Goal: Information Seeking & Learning: Find specific fact

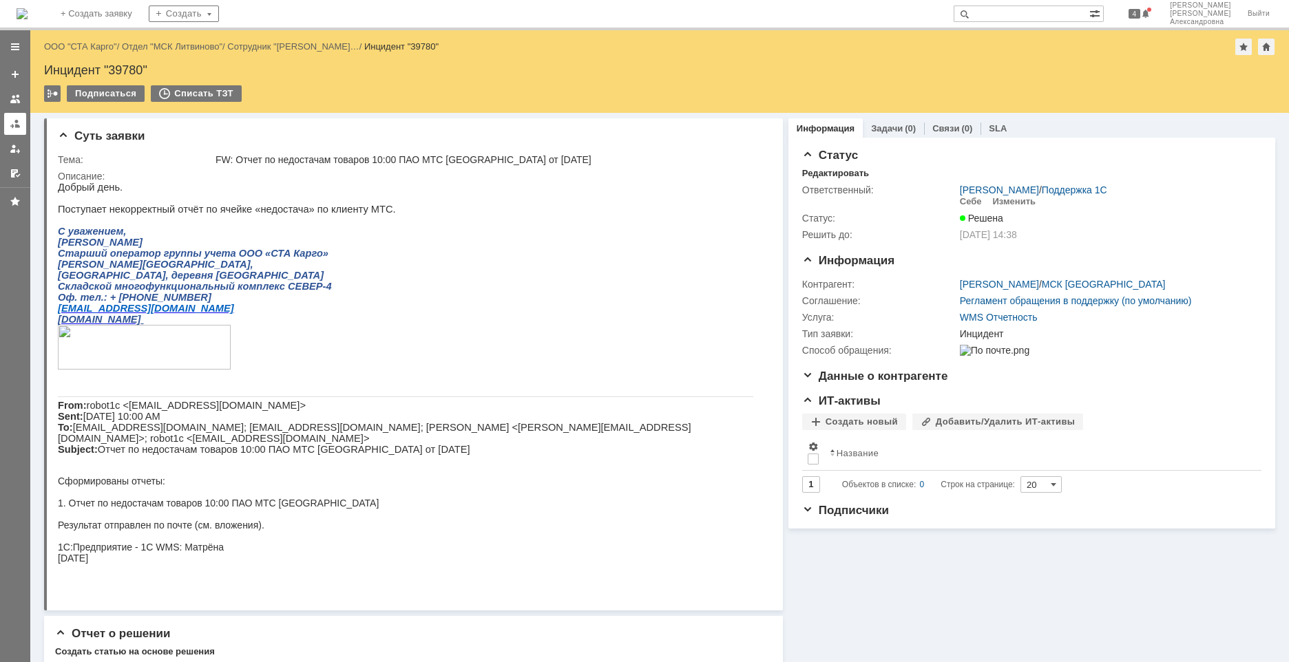
click at [14, 120] on div at bounding box center [15, 123] width 11 height 11
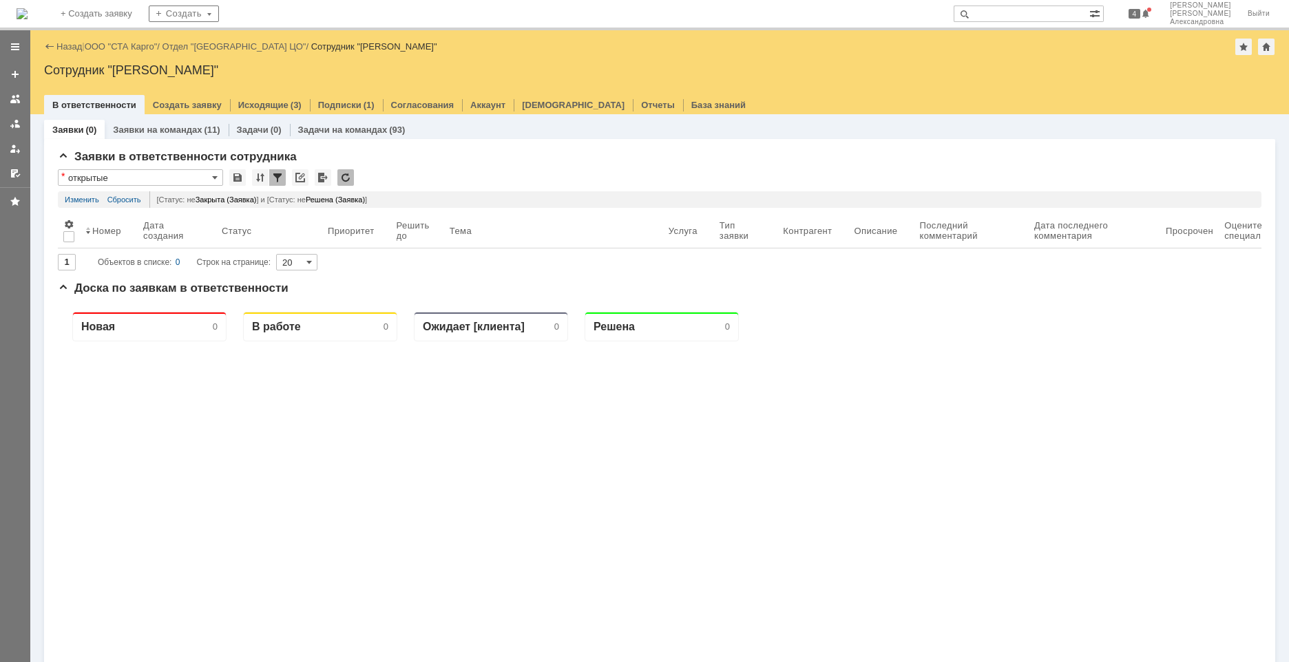
click at [129, 52] on div "Назад | ООО "СТА Карго" / Отдел "Санкт-Петербург ЦО" / Сотрудник "Швецова Ольга…" at bounding box center [659, 47] width 1231 height 17
click at [137, 44] on link "ООО "СТА Карго"" at bounding box center [121, 46] width 73 height 10
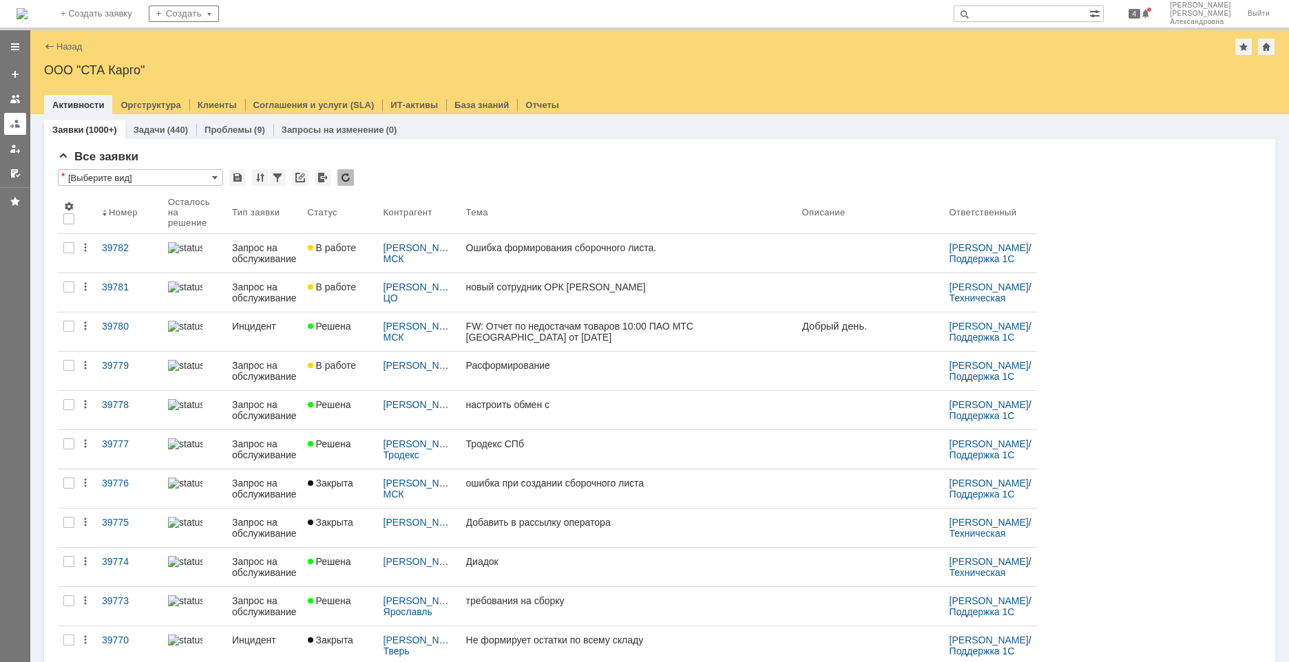
click at [23, 133] on link at bounding box center [15, 124] width 22 height 22
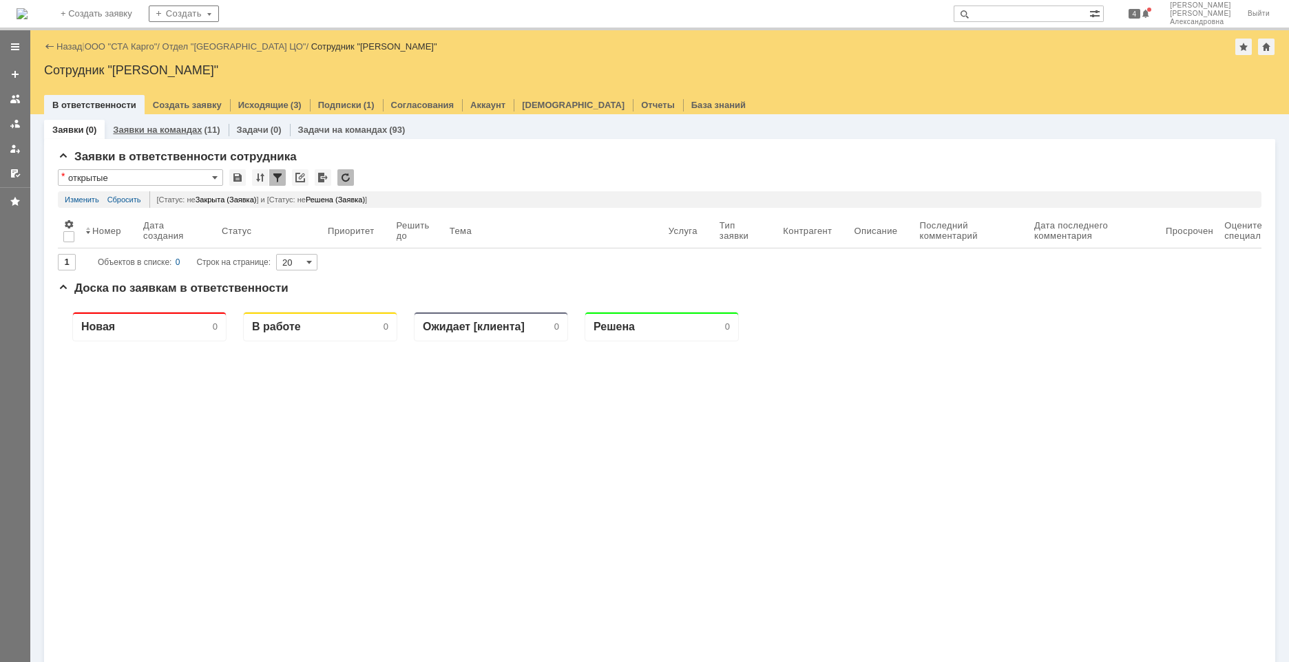
click at [174, 133] on link "Заявки на командах" at bounding box center [157, 130] width 89 height 10
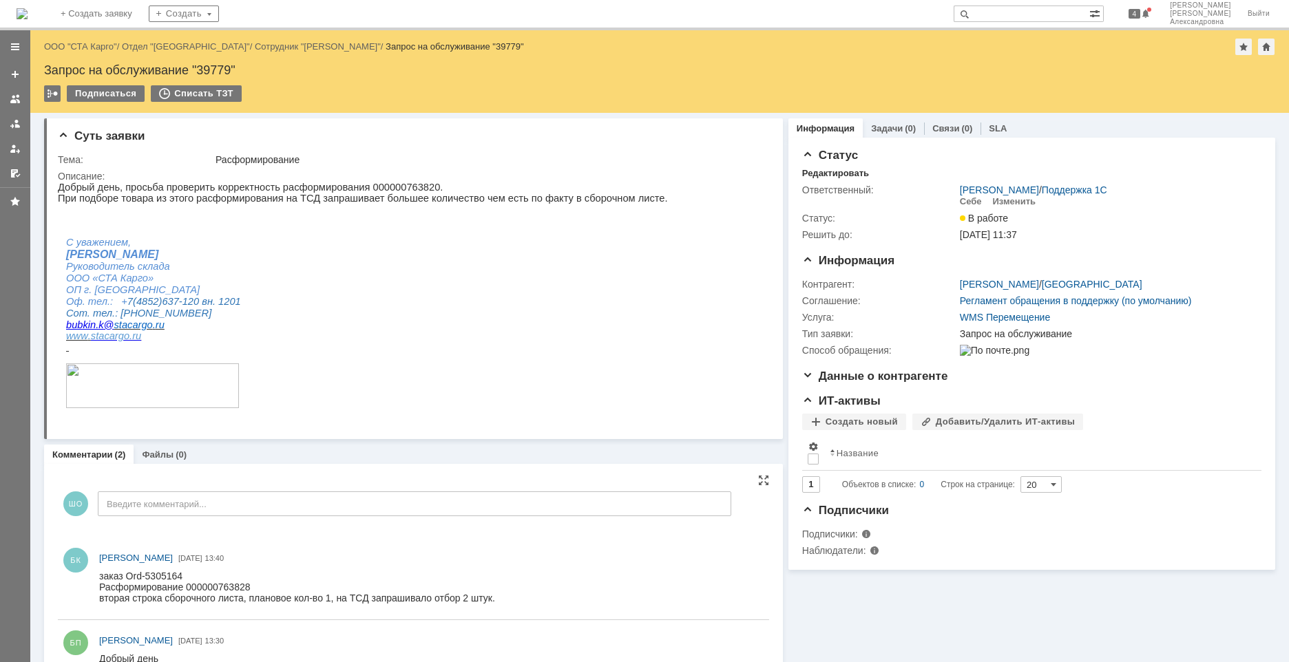
click at [382, 542] on div "БК Бубкин Кирилл 29.09.2025 13:40" at bounding box center [413, 579] width 711 height 82
click at [1288, 552] on div "Суть заявки Тема: Расформирование Описание: Комментарии (2) Файлы (0) Комментар…" at bounding box center [659, 387] width 1259 height 549
click at [1276, 585] on div "Суть заявки Тема: Расформирование Описание: Комментарии (2) Файлы (0) Комментар…" at bounding box center [659, 387] width 1259 height 549
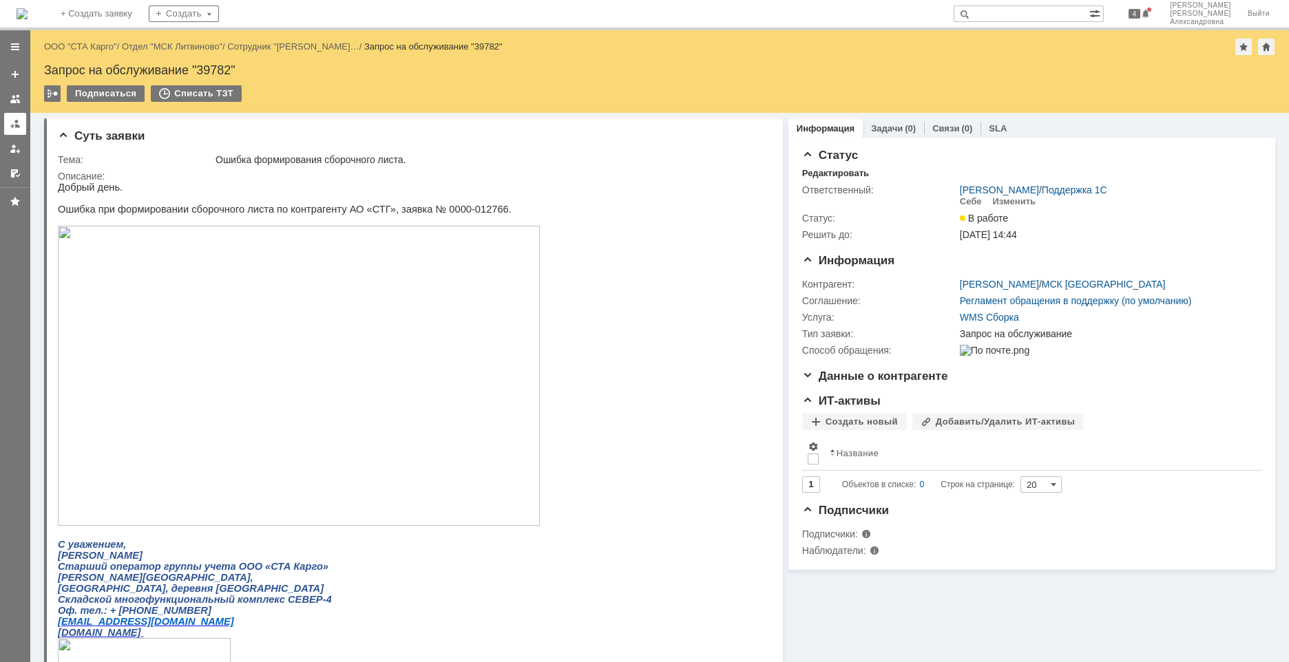
click at [20, 129] on link at bounding box center [15, 124] width 22 height 22
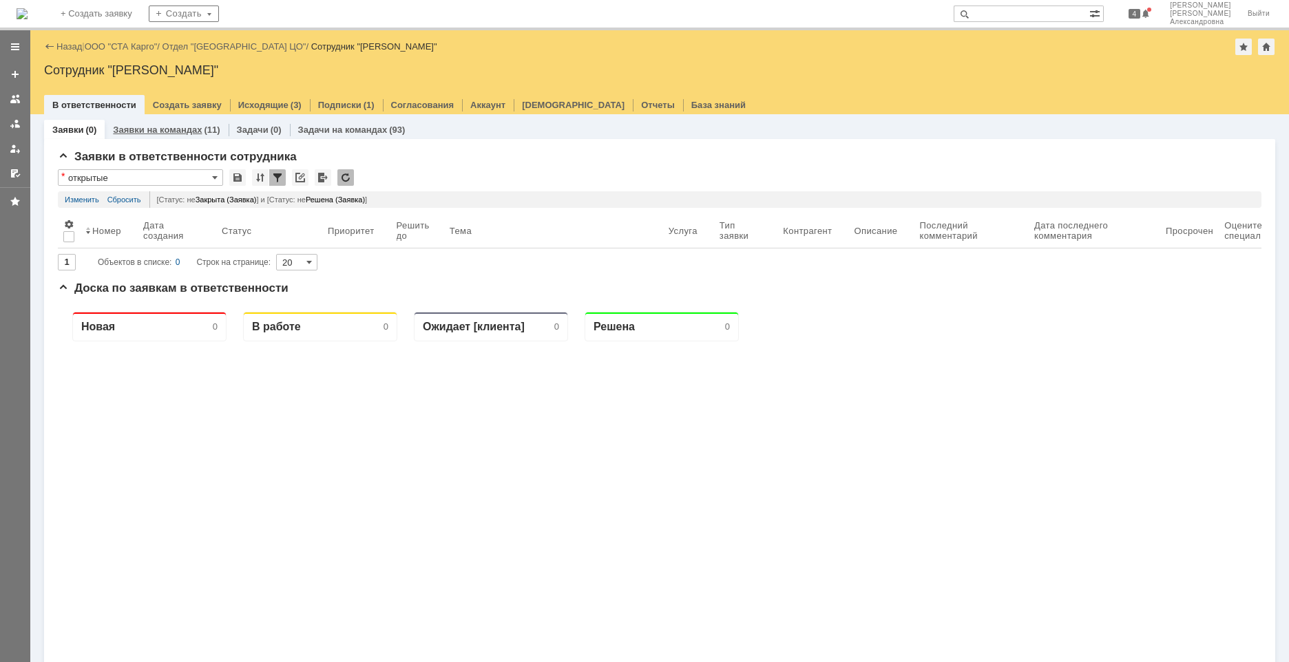
click at [152, 129] on link "Заявки на командах" at bounding box center [157, 130] width 89 height 10
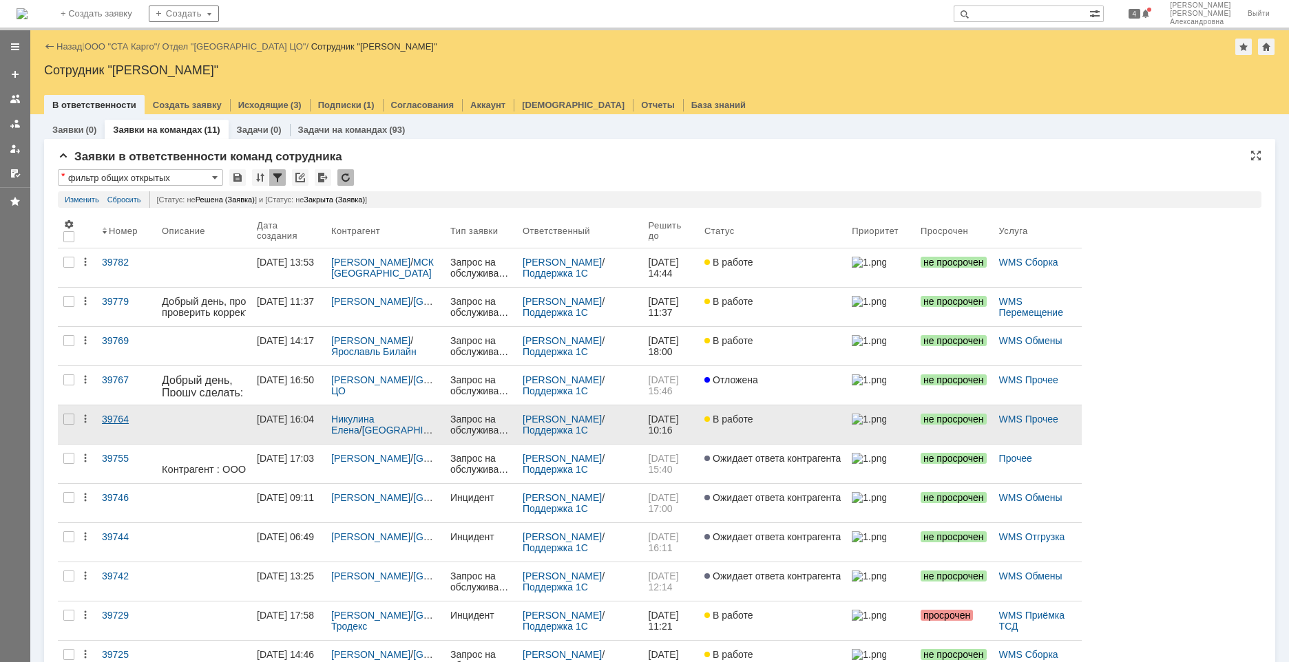
click at [124, 430] on link "39764" at bounding box center [126, 425] width 60 height 39
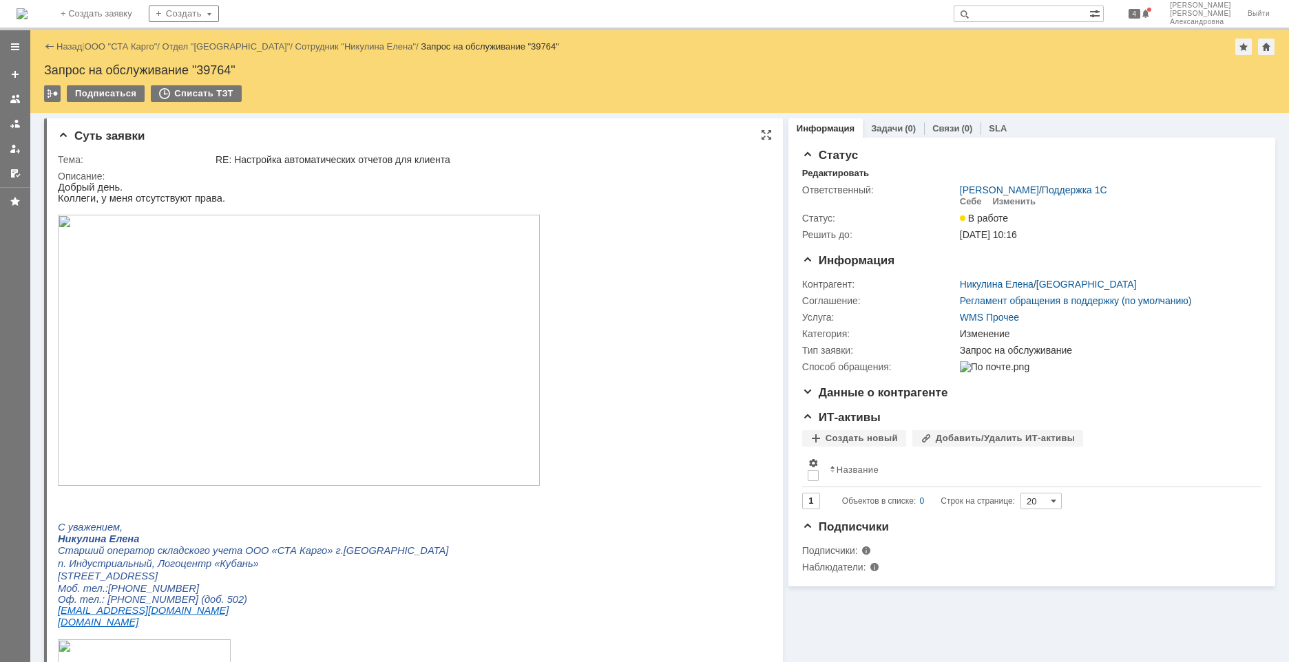
click at [217, 412] on img at bounding box center [299, 350] width 482 height 271
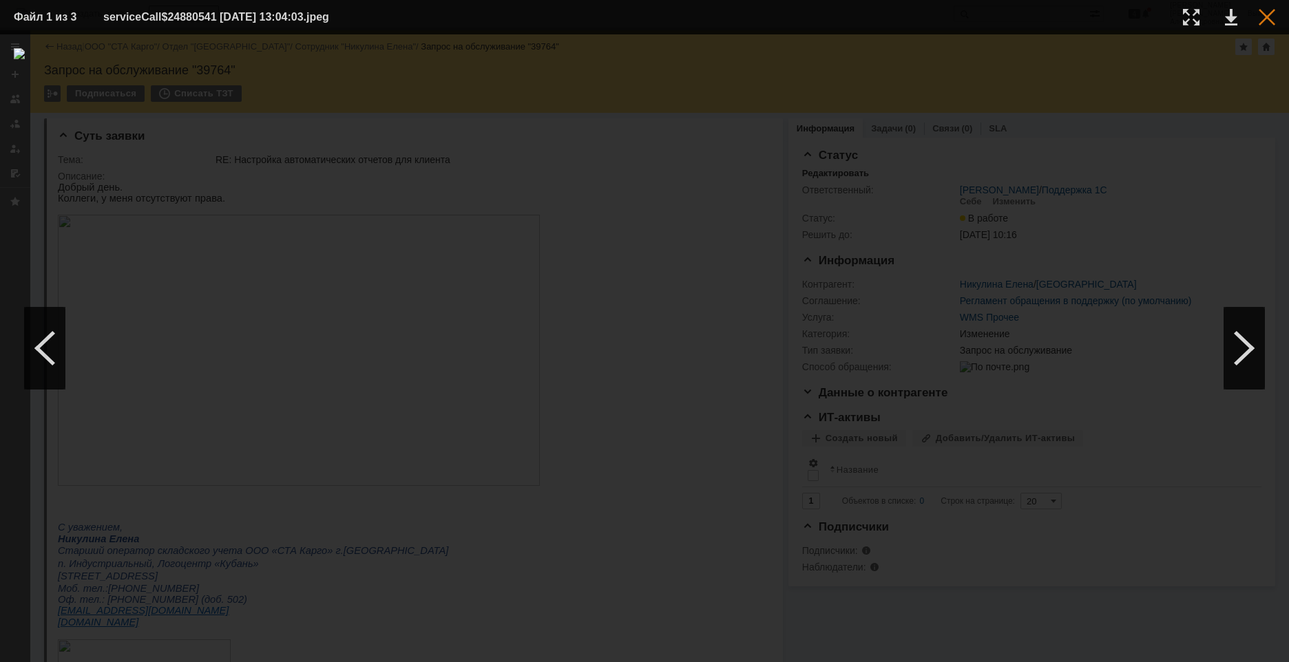
click at [1267, 15] on div at bounding box center [1267, 17] width 17 height 17
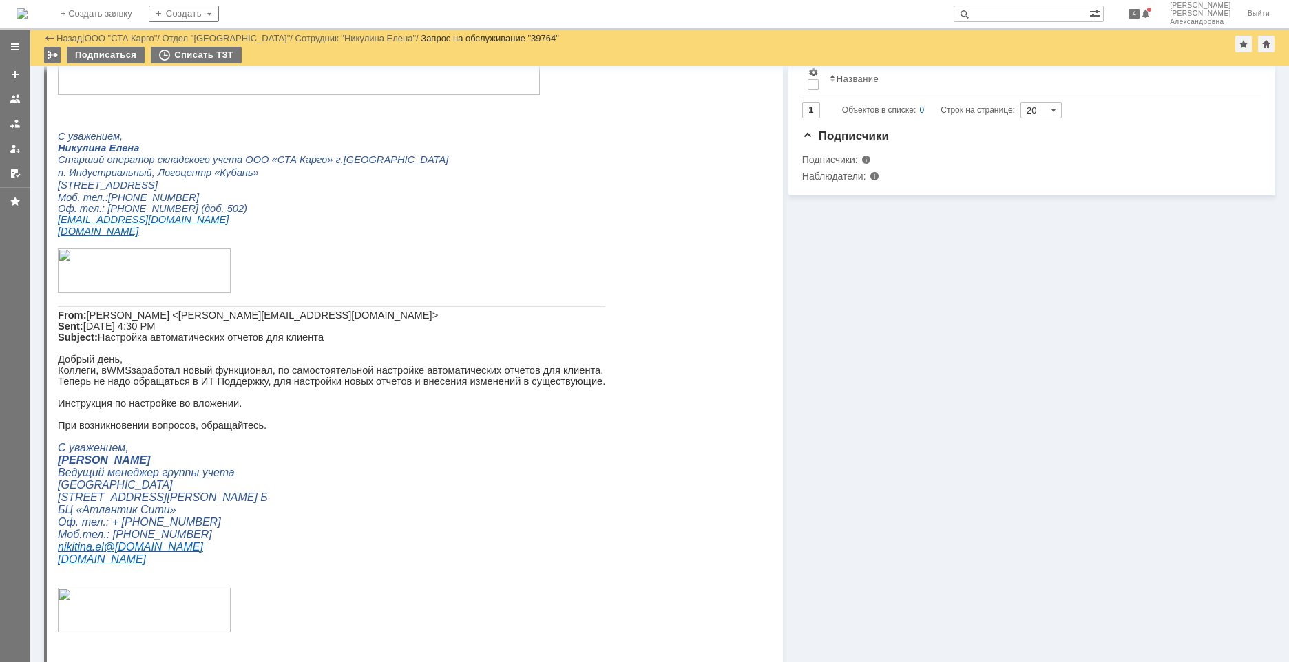
scroll to position [135, 0]
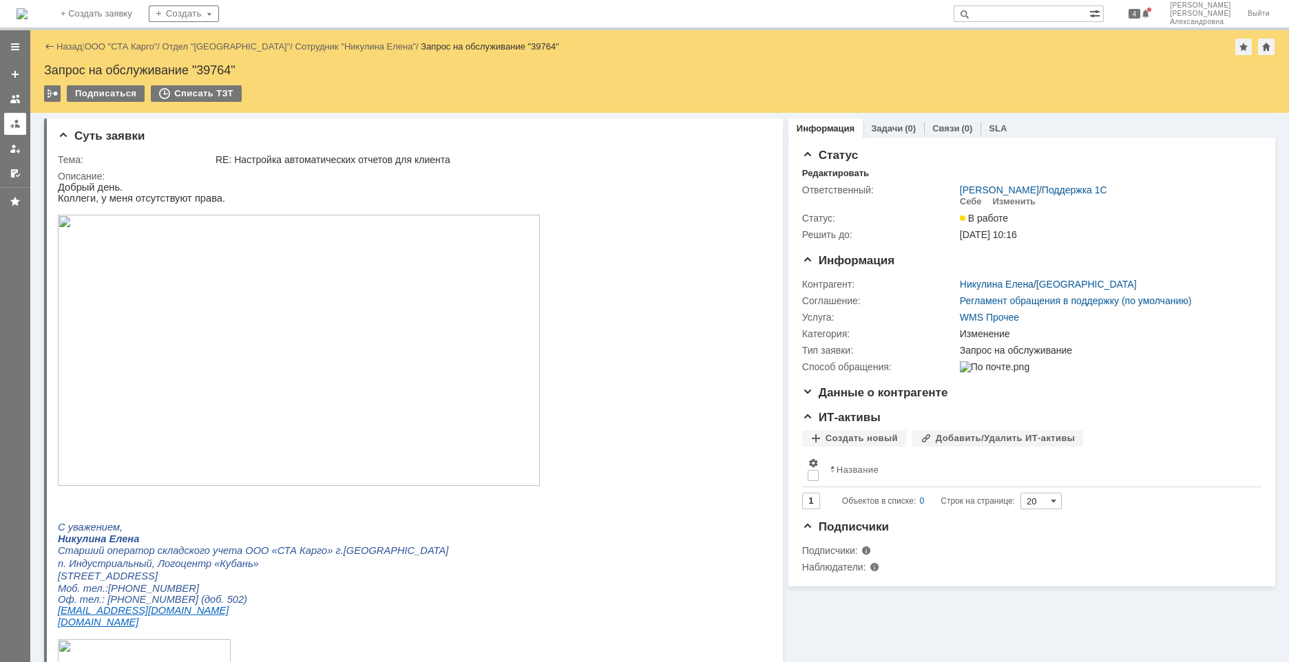
click at [19, 127] on div at bounding box center [15, 123] width 11 height 11
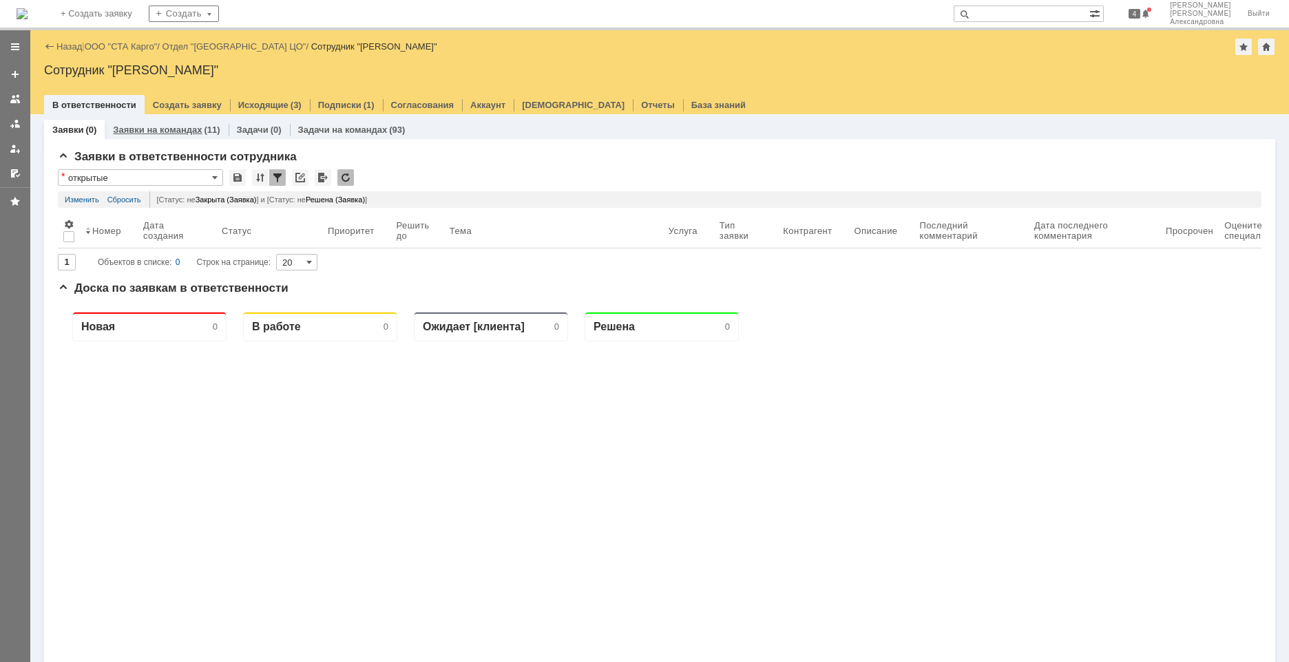
click at [185, 137] on div "Заявки на командах (11)" at bounding box center [166, 130] width 123 height 20
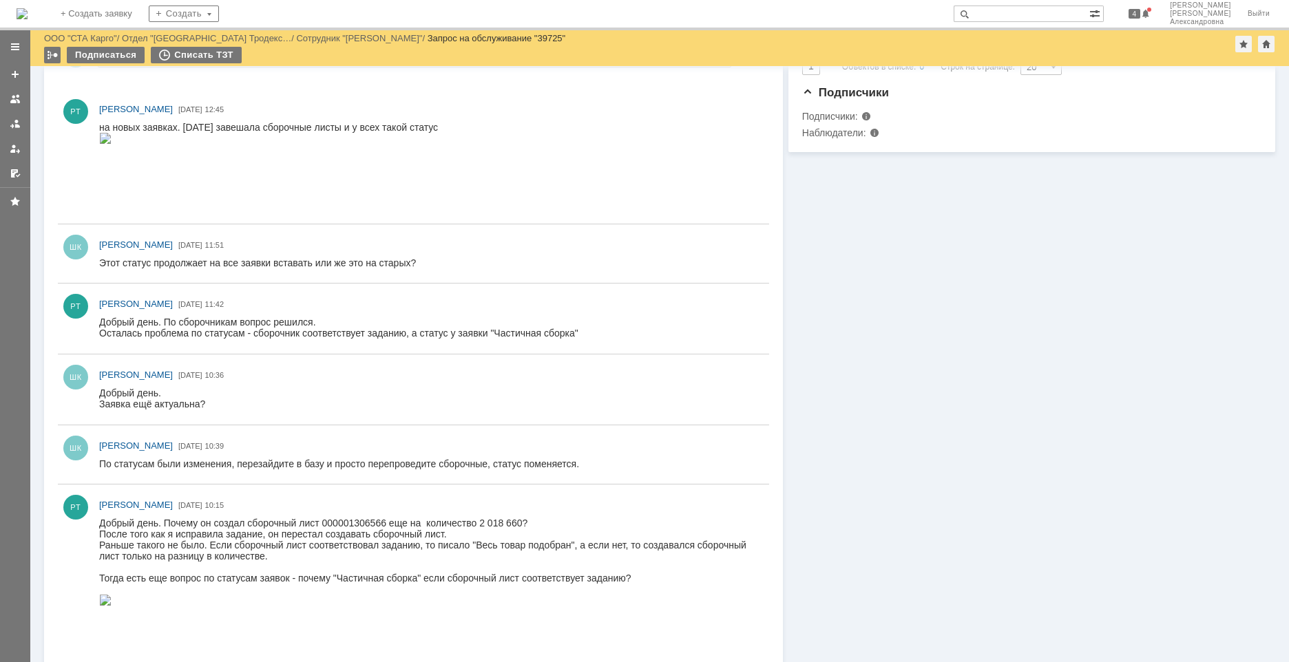
scroll to position [344, 0]
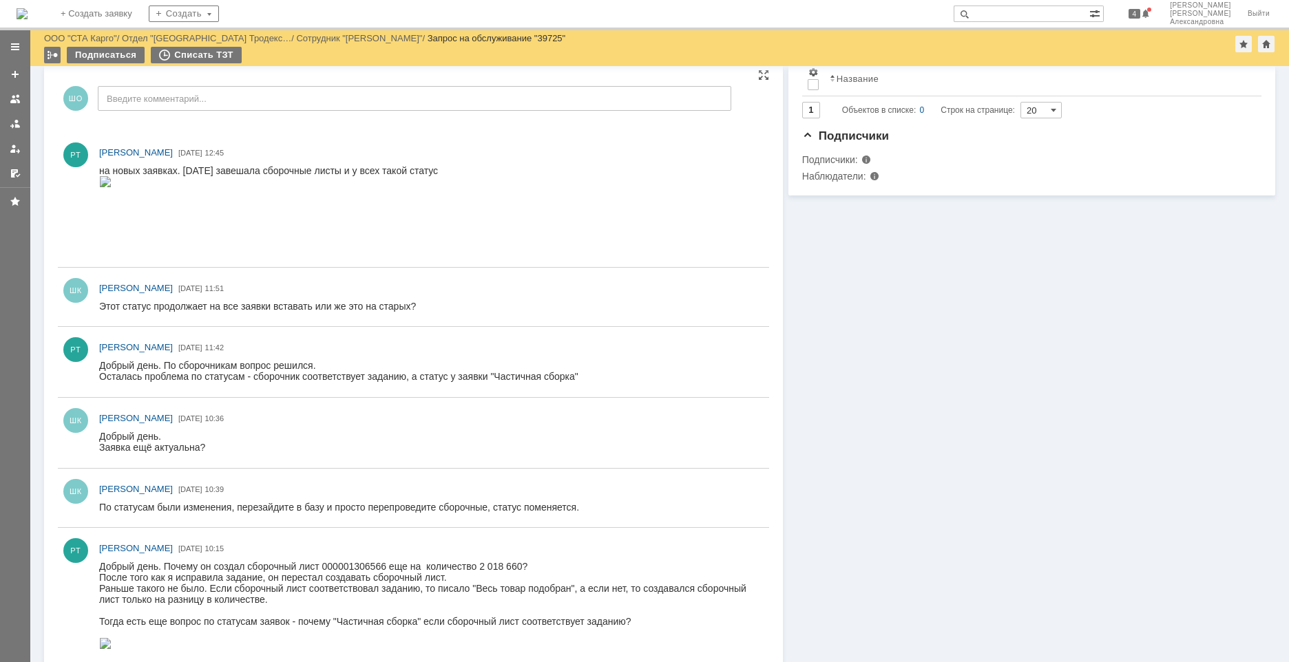
click at [112, 187] on img at bounding box center [105, 181] width 12 height 11
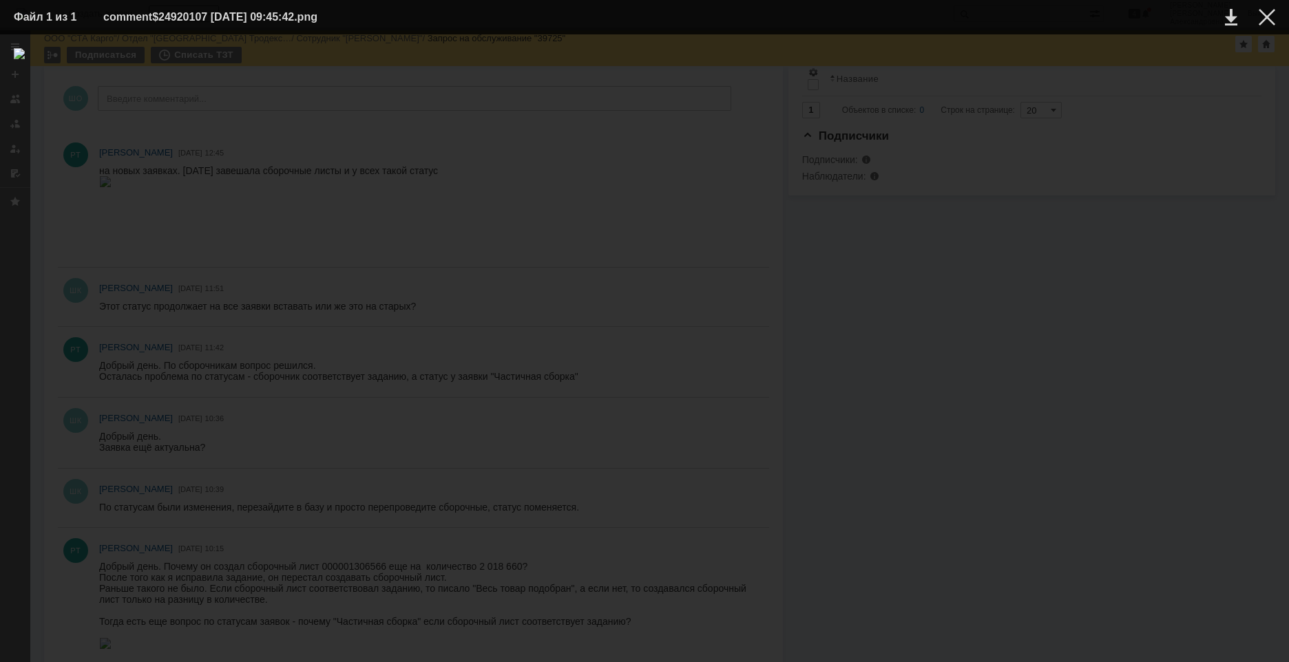
click at [547, 482] on div at bounding box center [644, 348] width 1261 height 600
click at [1266, 17] on div at bounding box center [1267, 17] width 17 height 17
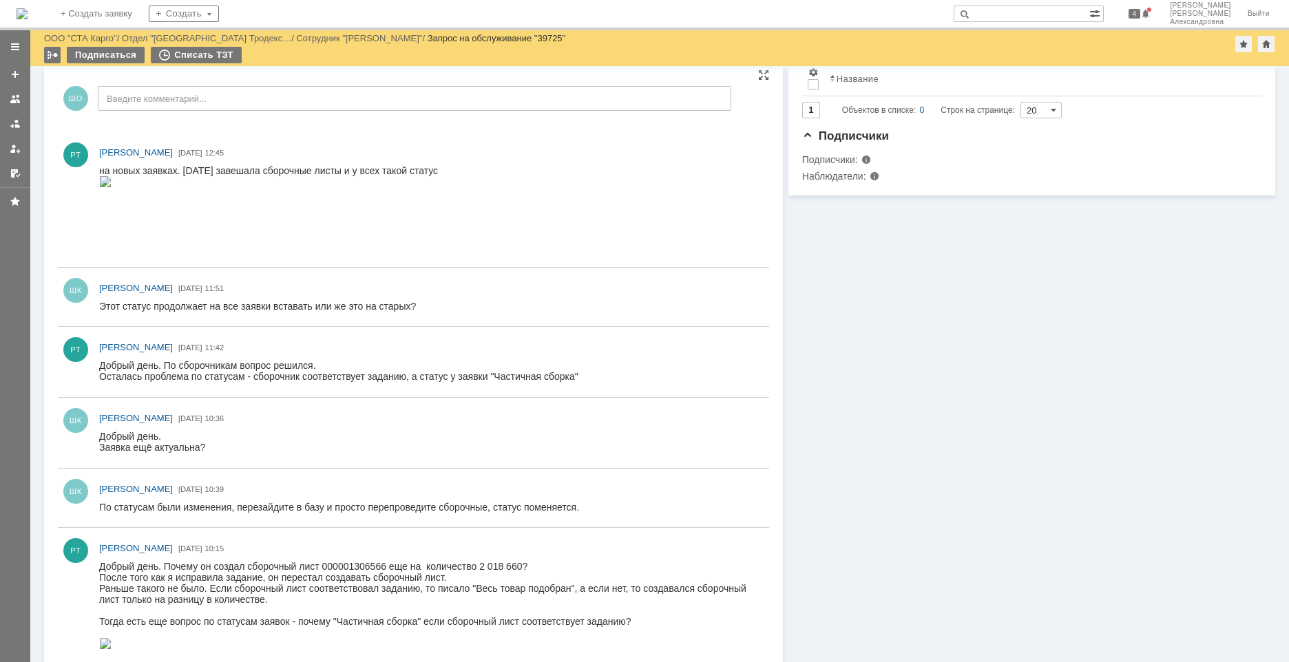
click at [112, 187] on img at bounding box center [105, 181] width 12 height 11
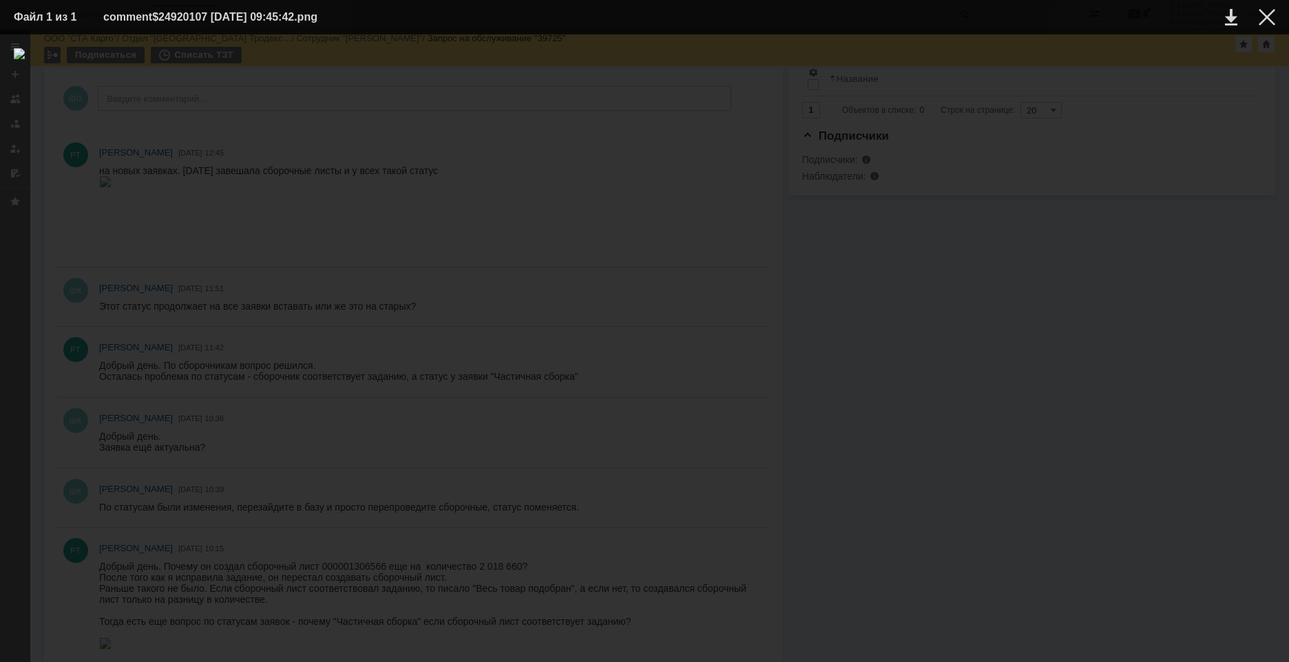
click at [857, 482] on div at bounding box center [644, 348] width 1261 height 600
click at [1273, 17] on div at bounding box center [1267, 17] width 17 height 17
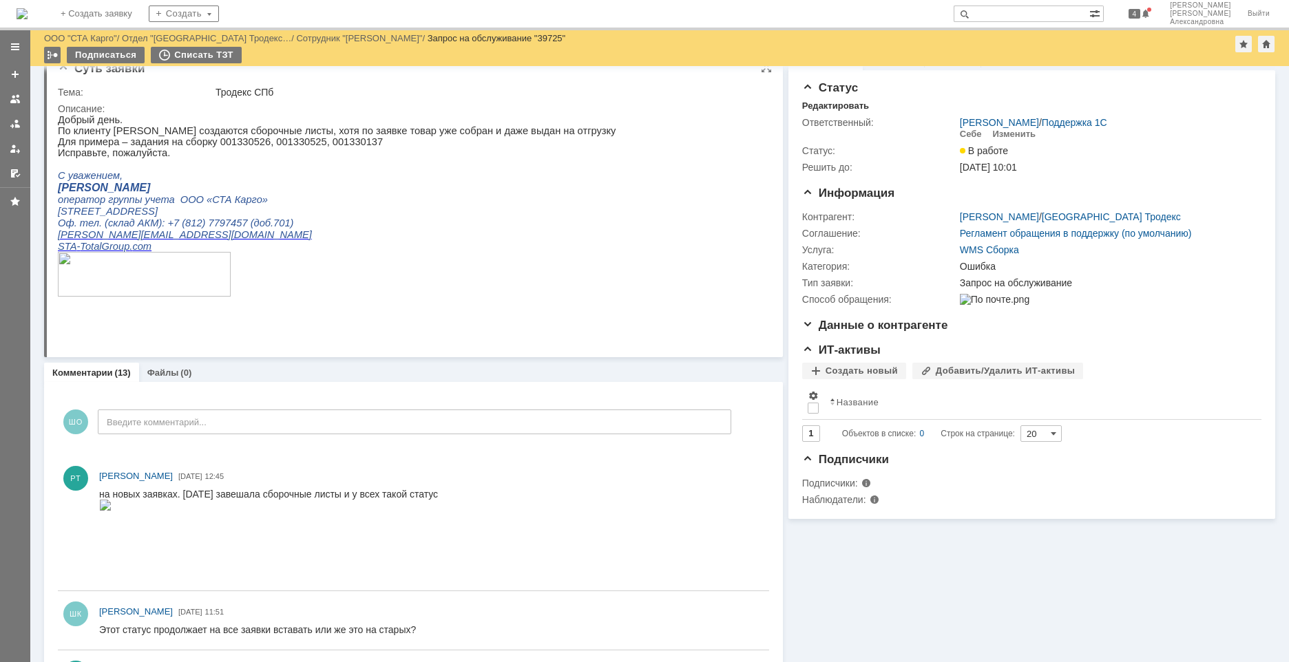
scroll to position [0, 0]
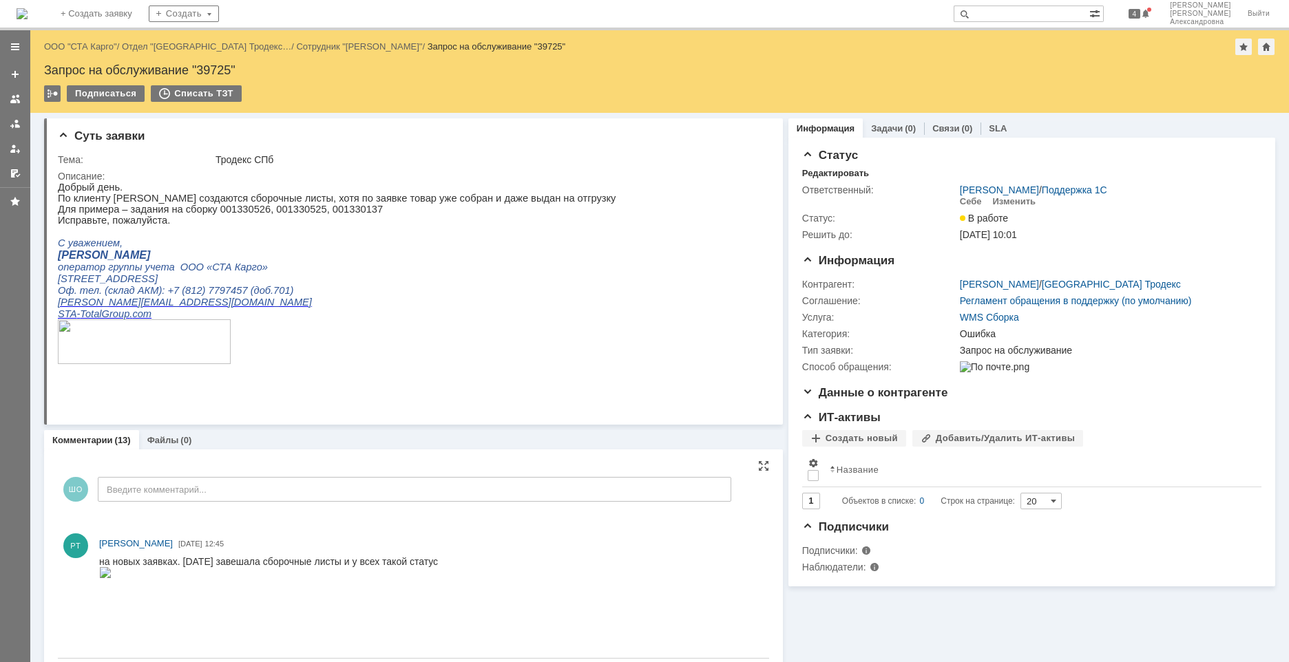
click at [112, 578] on img at bounding box center [105, 572] width 12 height 11
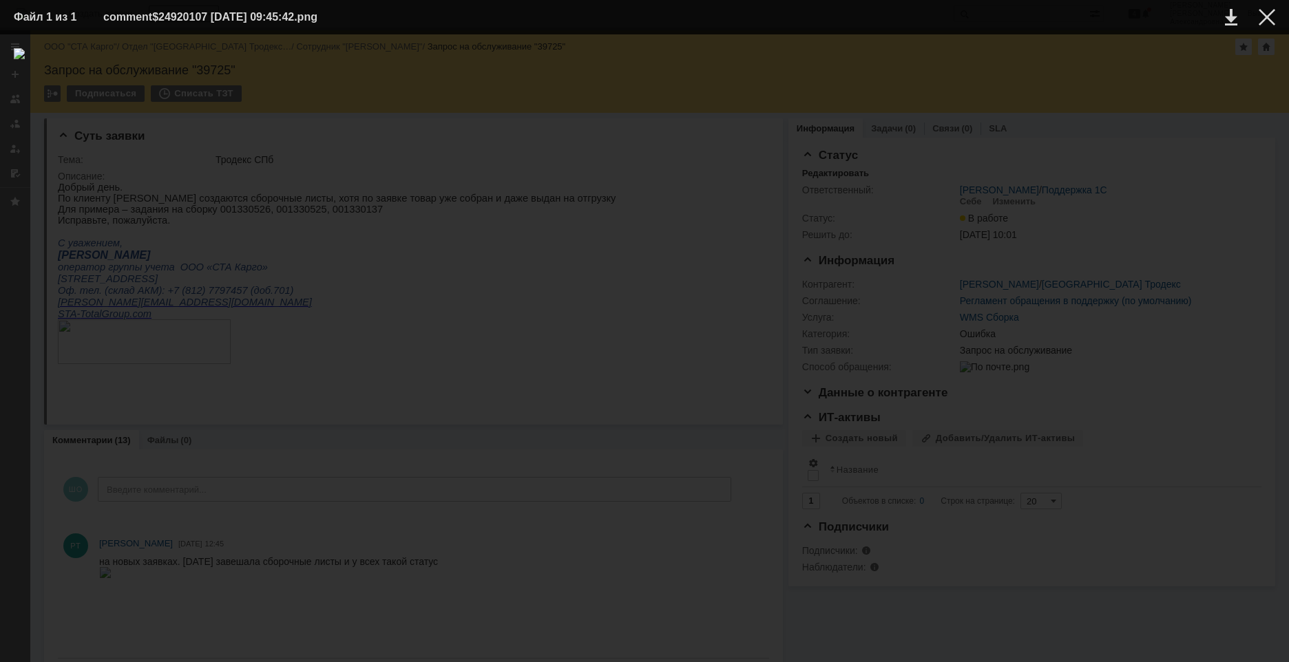
click at [554, 389] on img at bounding box center [644, 348] width 1261 height 600
click at [1268, 21] on div at bounding box center [1267, 17] width 17 height 17
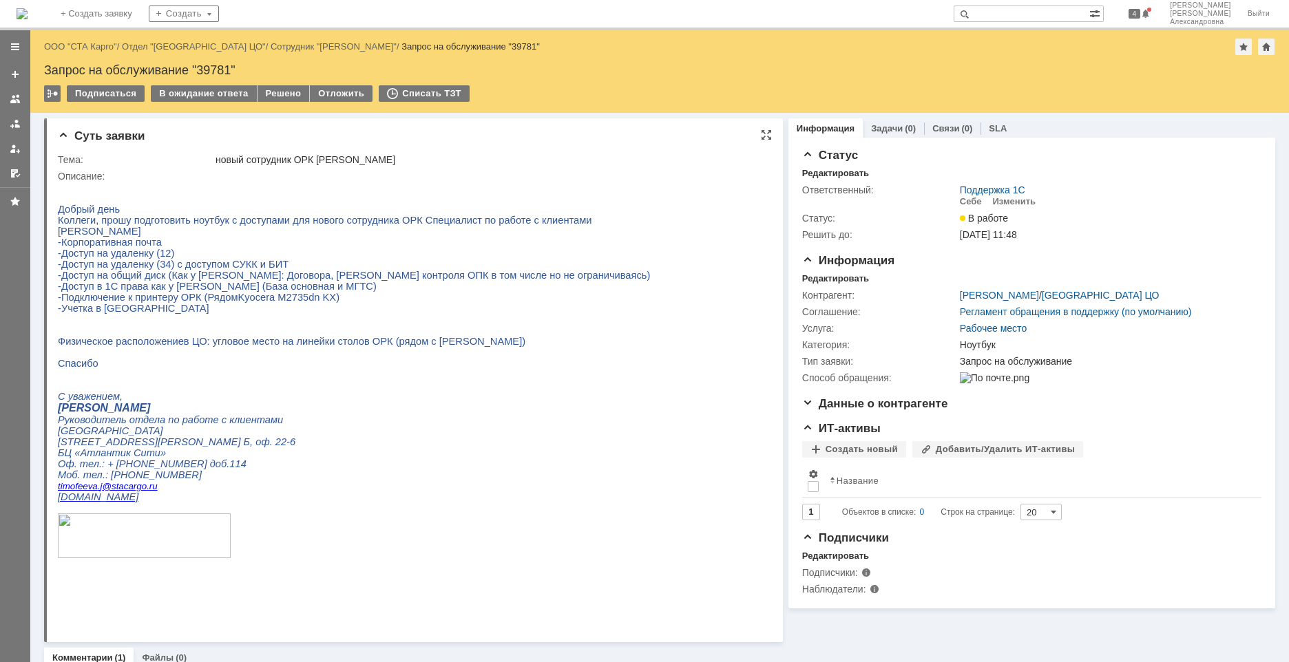
drag, startPoint x: 457, startPoint y: 156, endPoint x: 320, endPoint y: 164, distance: 136.5
click at [320, 164] on div "новый сотрудник ОРК [PERSON_NAME]" at bounding box center [489, 159] width 546 height 11
copy div "[PERSON_NAME]"
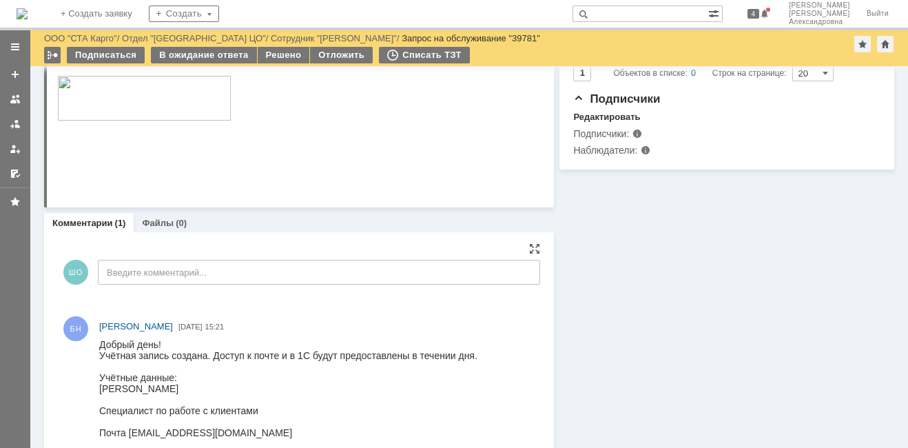
scroll to position [499, 0]
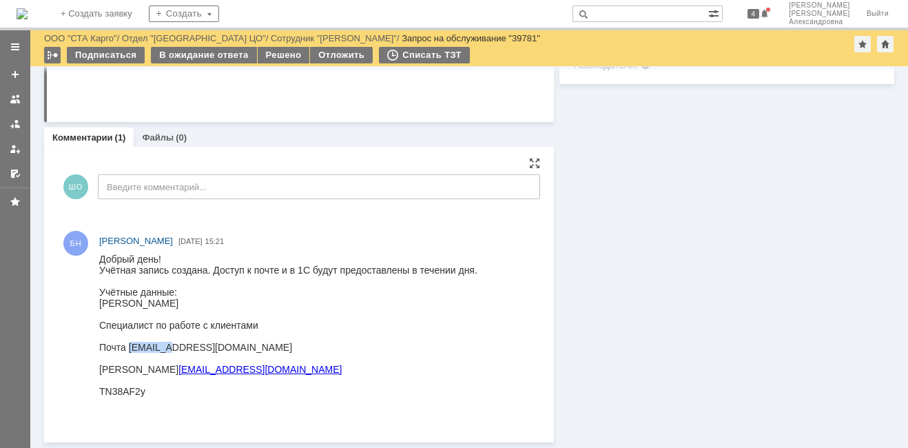
drag, startPoint x: 127, startPoint y: 354, endPoint x: 159, endPoint y: 350, distance: 31.9
click at [159, 350] on div "Почта [EMAIL_ADDRESS][DOMAIN_NAME]" at bounding box center [288, 347] width 378 height 11
copy div "linnik.e"
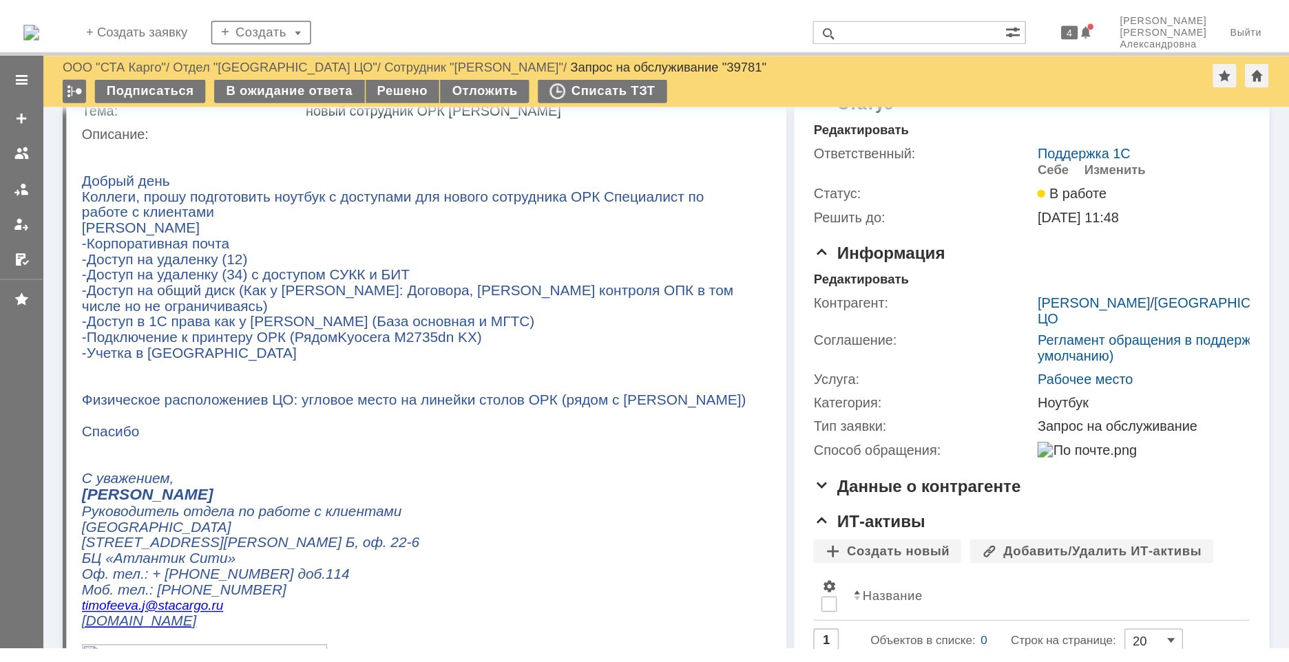
scroll to position [69, 0]
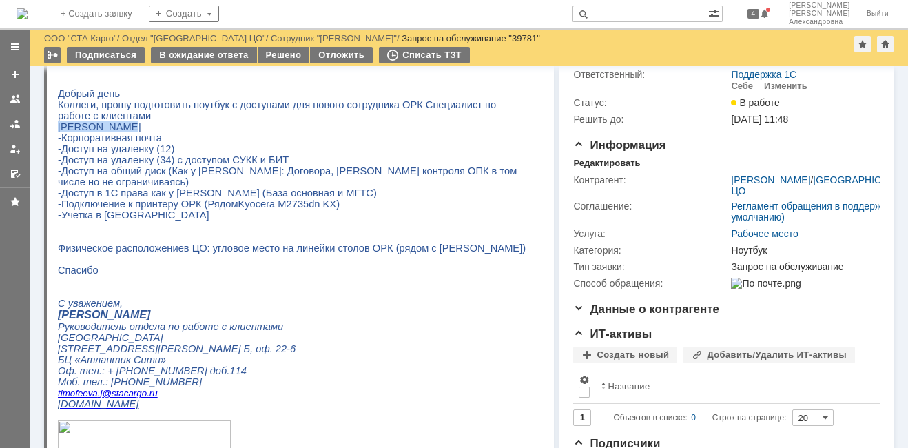
drag, startPoint x: 118, startPoint y: 138, endPoint x: 58, endPoint y: 138, distance: 60.6
click at [58, 132] on span "[PERSON_NAME]" at bounding box center [99, 126] width 83 height 11
copy span "[PERSON_NAME]"
drag, startPoint x: 197, startPoint y: 136, endPoint x: 60, endPoint y: 137, distance: 137.0
click at [60, 132] on p "[PERSON_NAME]" at bounding box center [294, 126] width 473 height 11
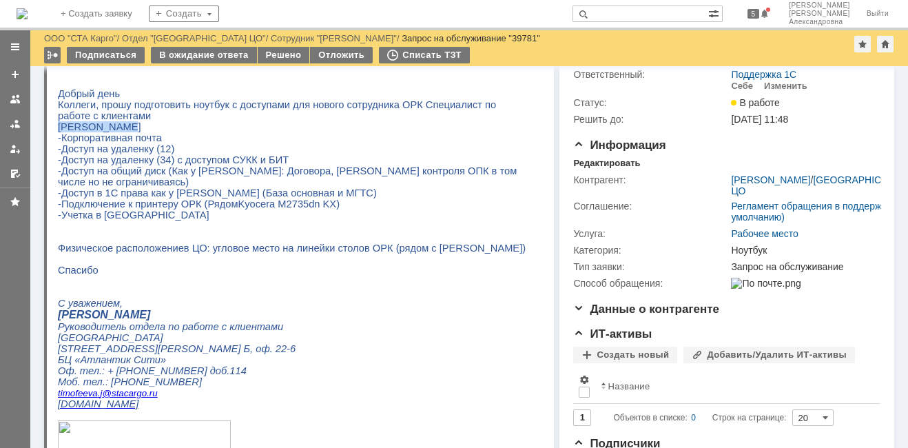
copy span "[PERSON_NAME]"
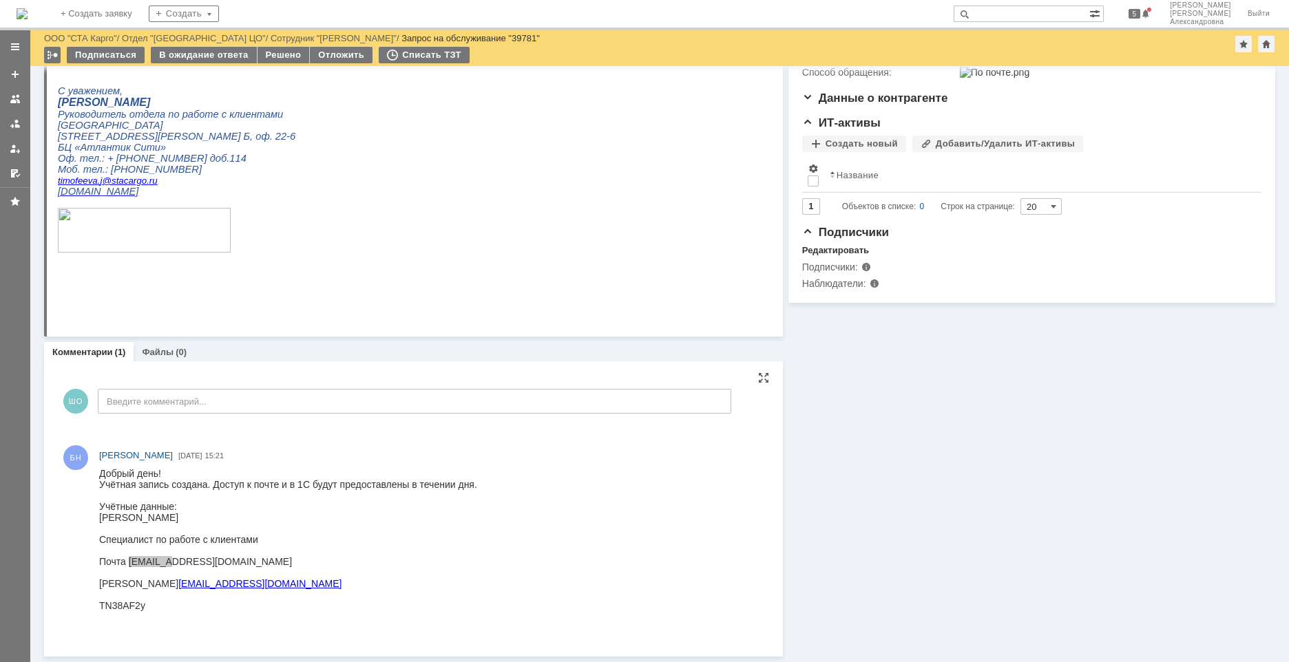
scroll to position [0, 0]
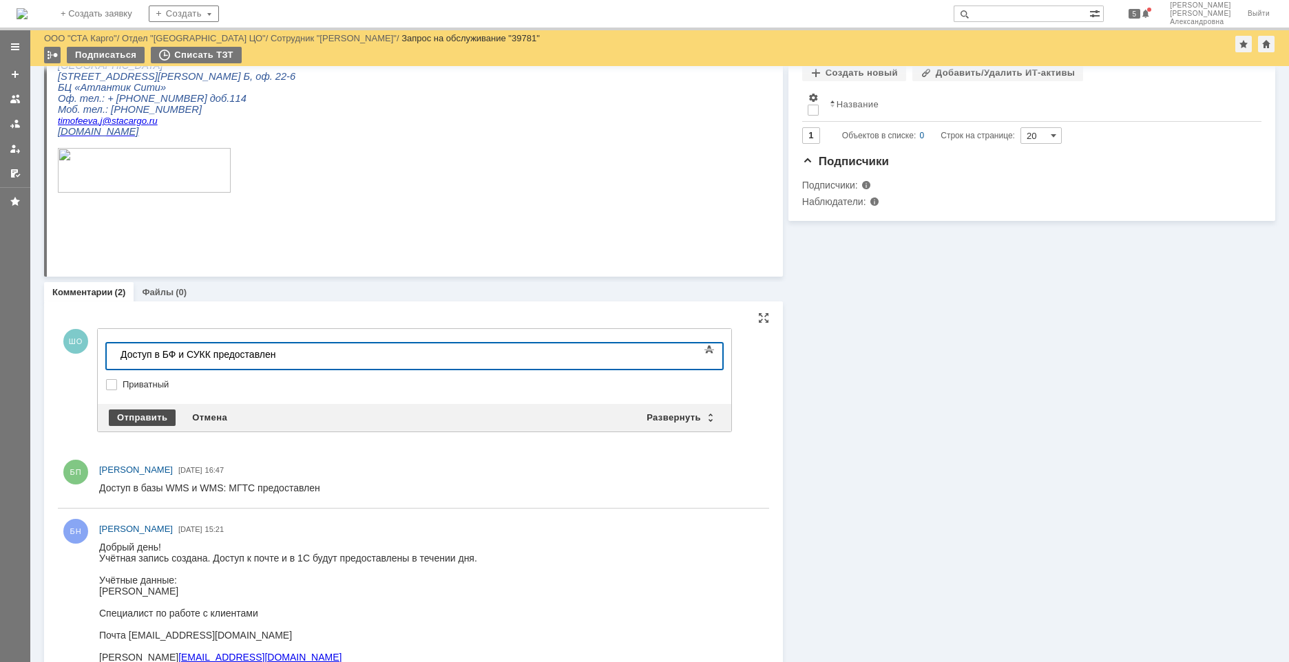
click at [162, 410] on div "Отправить" at bounding box center [142, 418] width 67 height 17
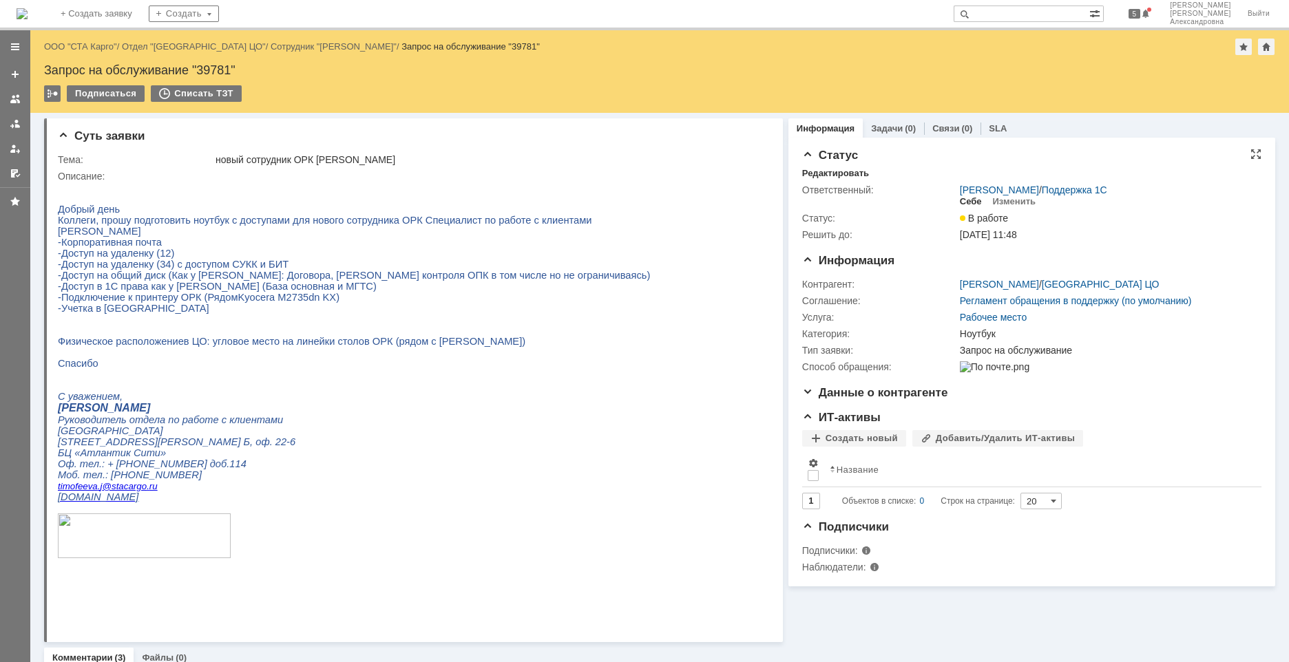
click at [972, 197] on div "Себе" at bounding box center [971, 201] width 22 height 11
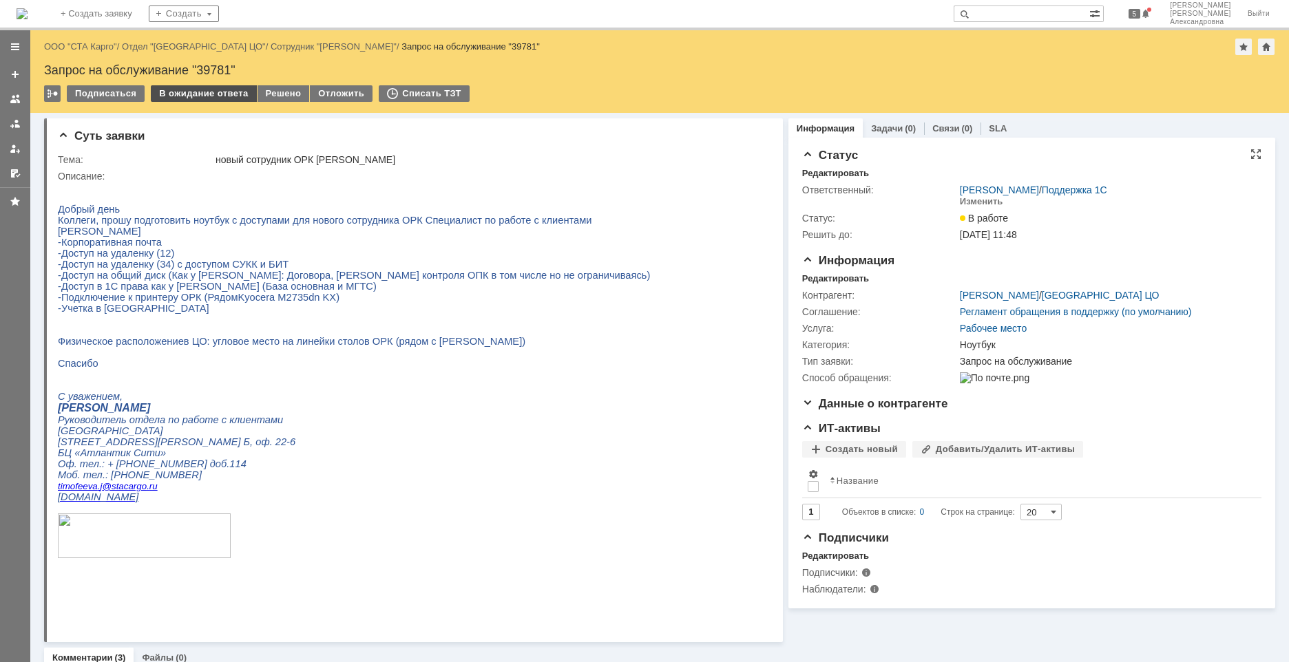
click at [189, 94] on div "В ожидание ответа" at bounding box center [203, 93] width 105 height 17
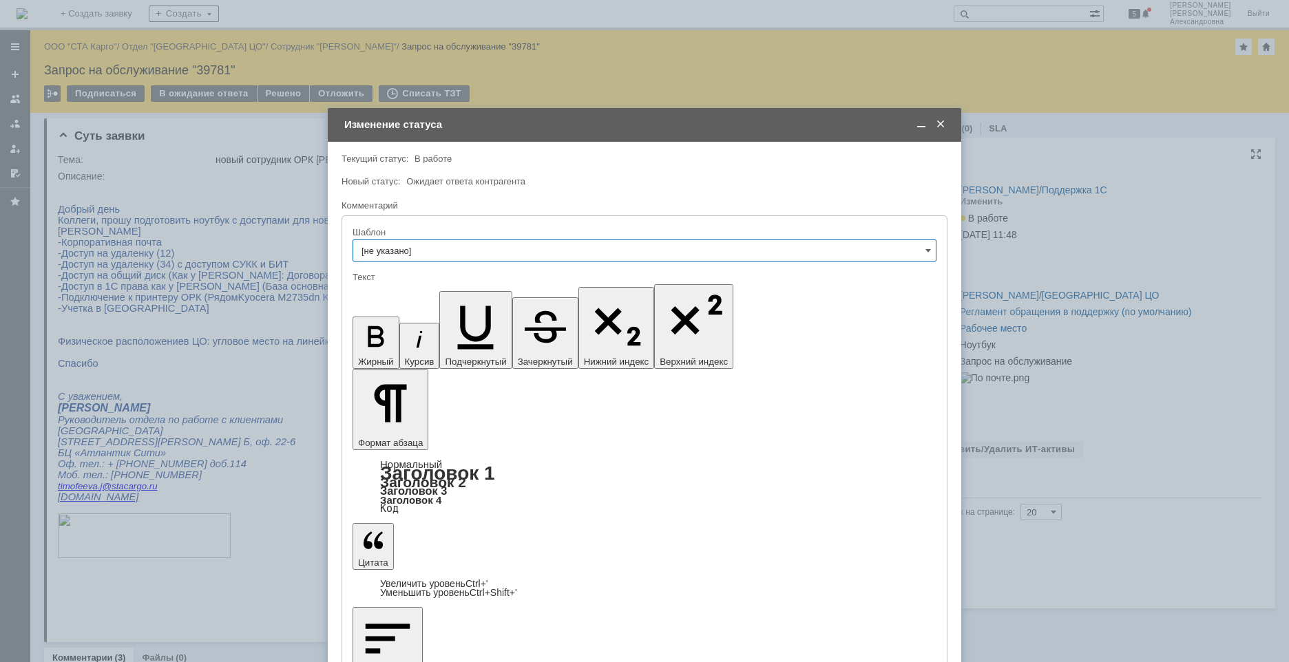
drag, startPoint x: 390, startPoint y: 520, endPoint x: 390, endPoint y: 528, distance: 8.3
